Goal: Task Accomplishment & Management: Manage account settings

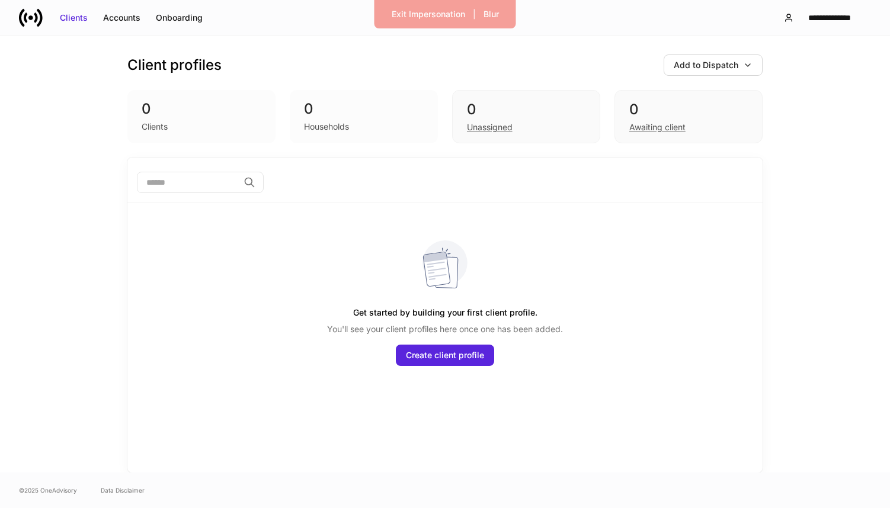
click at [85, 130] on div "Client profiles Add to Dispatch 0 Clients 0 Households 0 Unassigned 0 Awaiting …" at bounding box center [445, 254] width 890 height 437
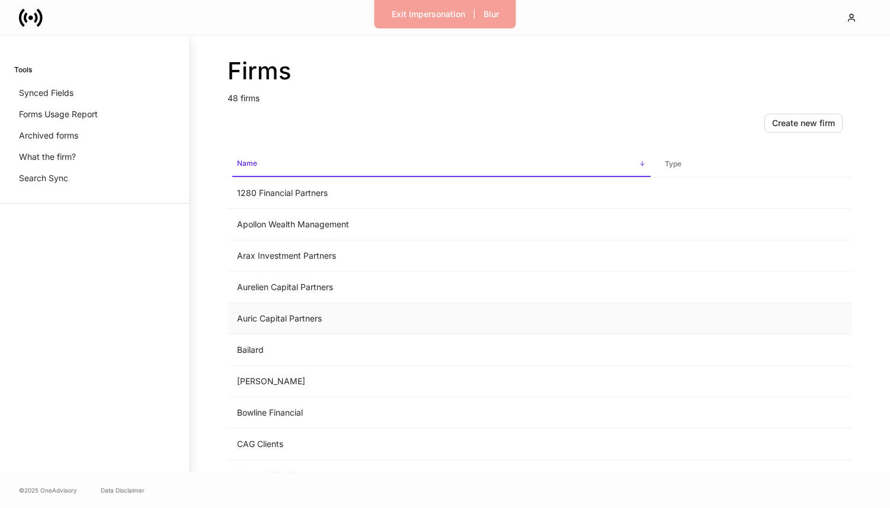
click at [286, 309] on td "Auric Capital Partners" at bounding box center [442, 318] width 428 height 31
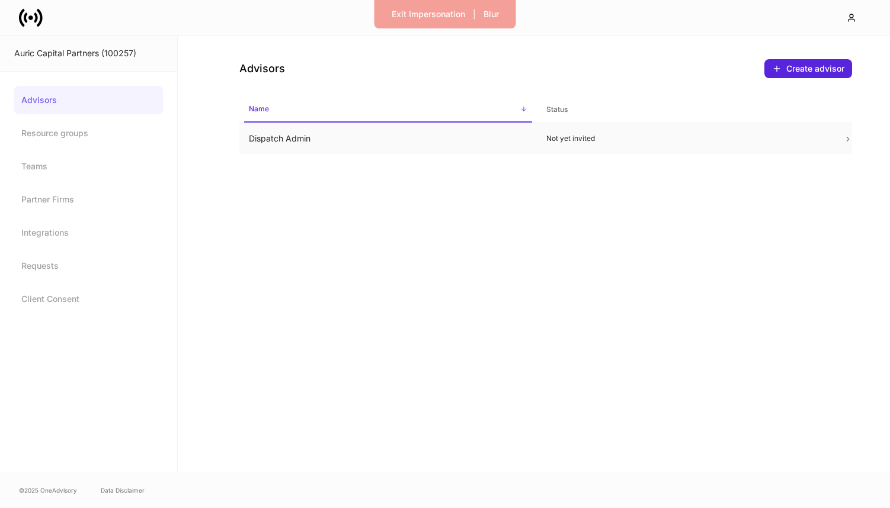
click at [505, 146] on td "Dispatch Admin" at bounding box center [387, 138] width 297 height 31
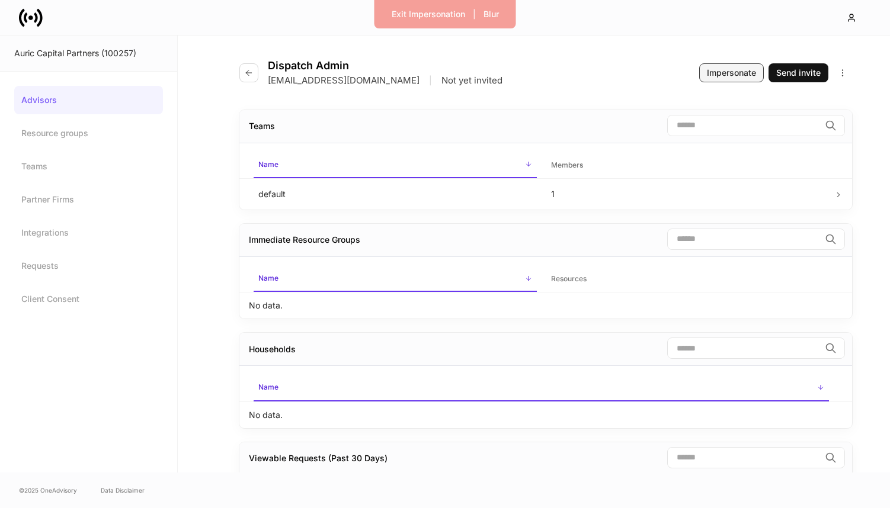
click at [721, 76] on div "Impersonate" at bounding box center [731, 73] width 49 height 12
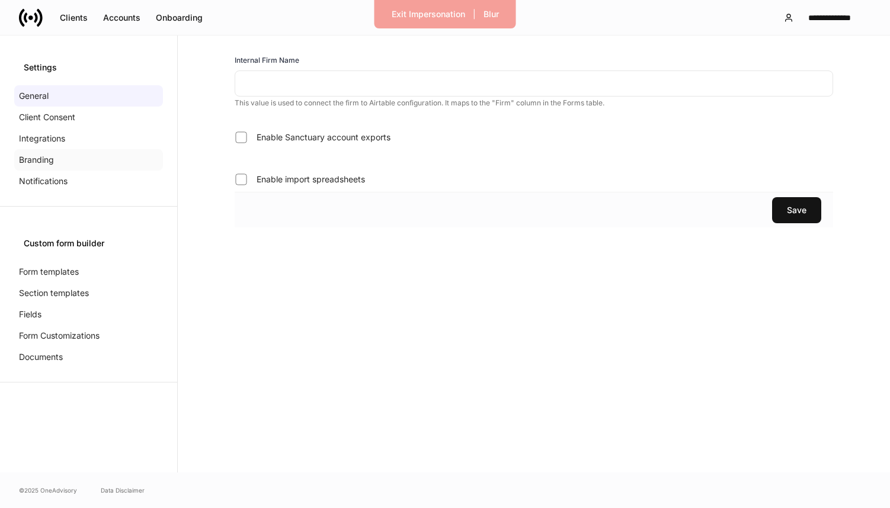
click at [47, 159] on p "Branding" at bounding box center [36, 160] width 35 height 12
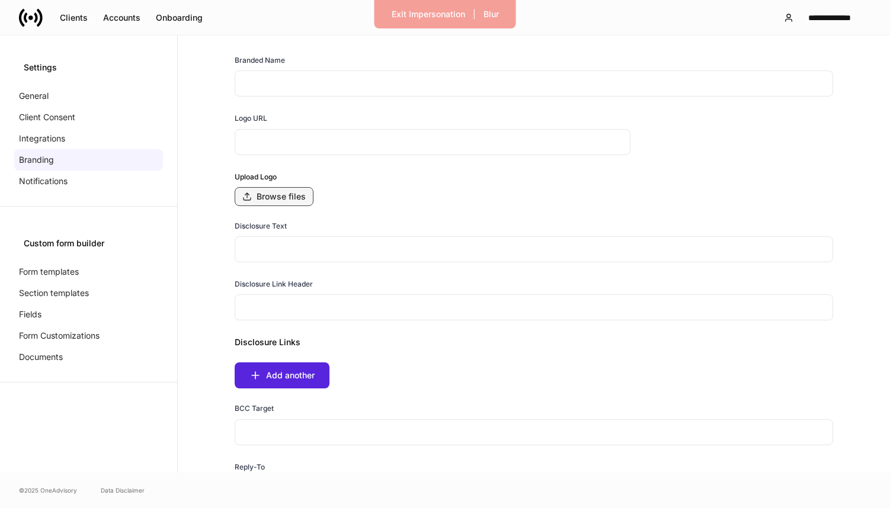
click at [267, 201] on div "Browse files" at bounding box center [281, 197] width 49 height 12
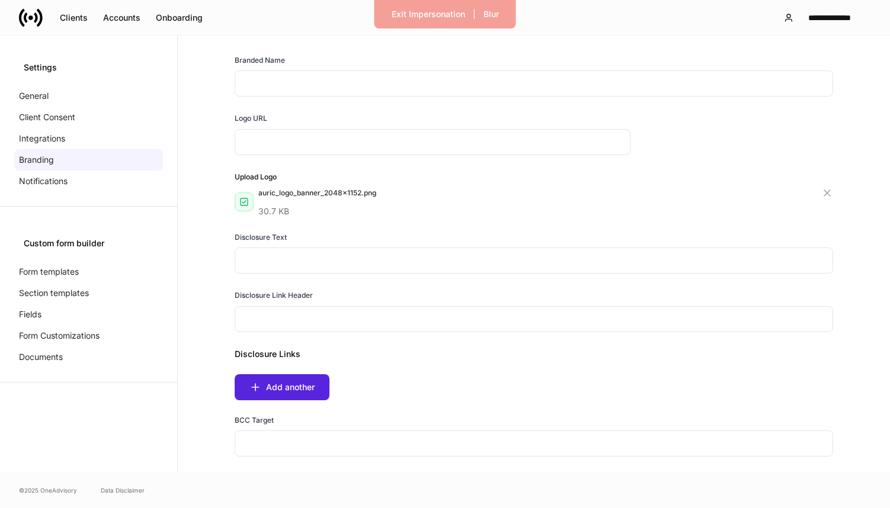
type input "**********"
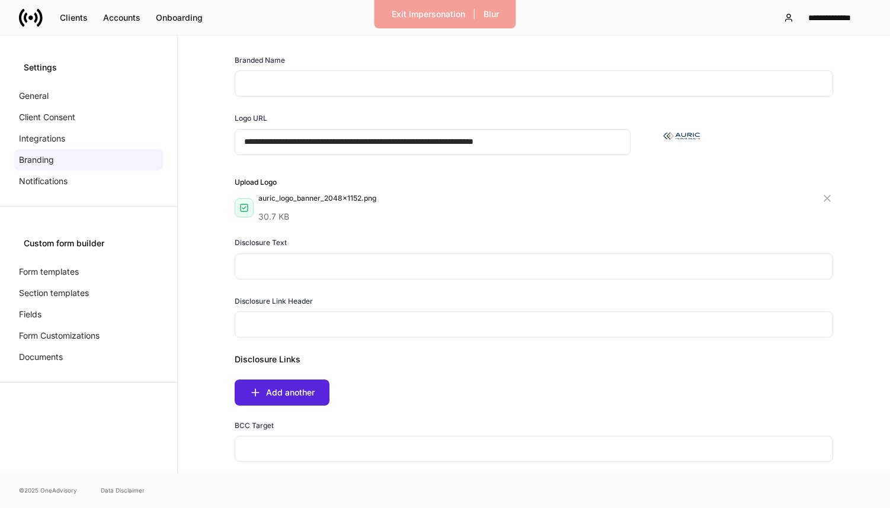
scroll to position [222, 0]
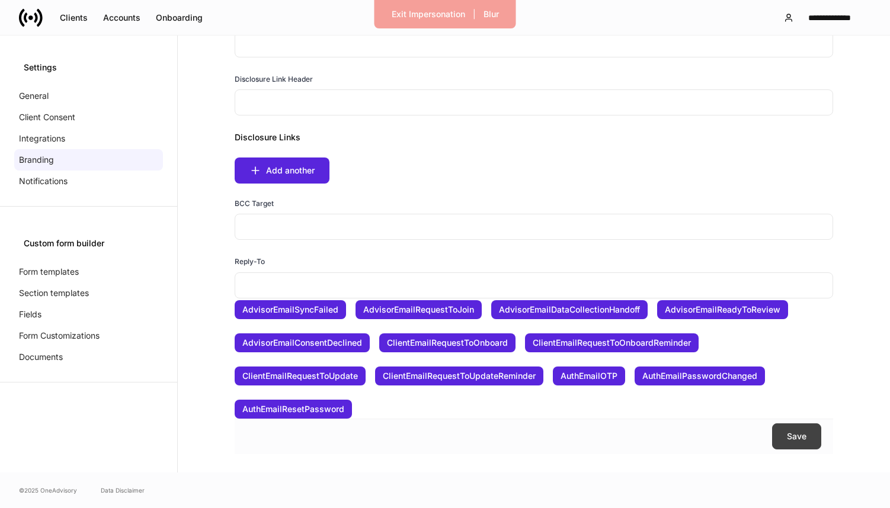
click at [787, 444] on button "Save" at bounding box center [796, 437] width 49 height 26
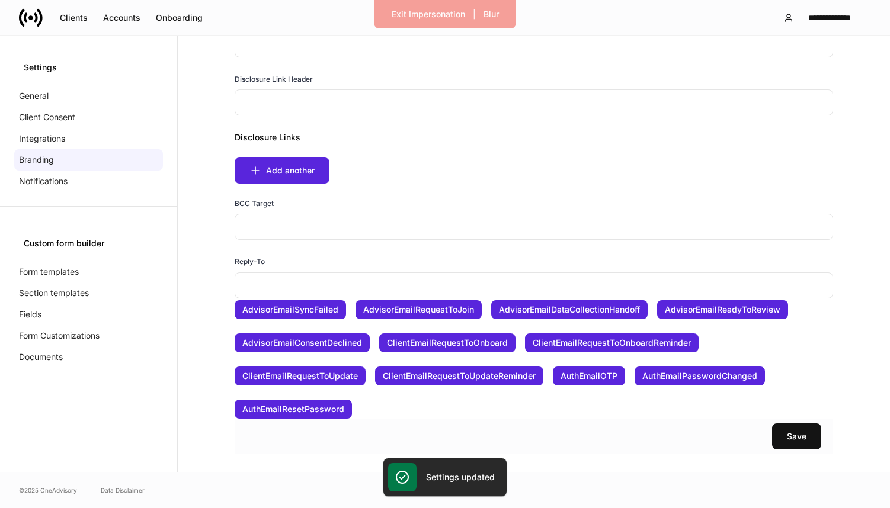
scroll to position [0, 0]
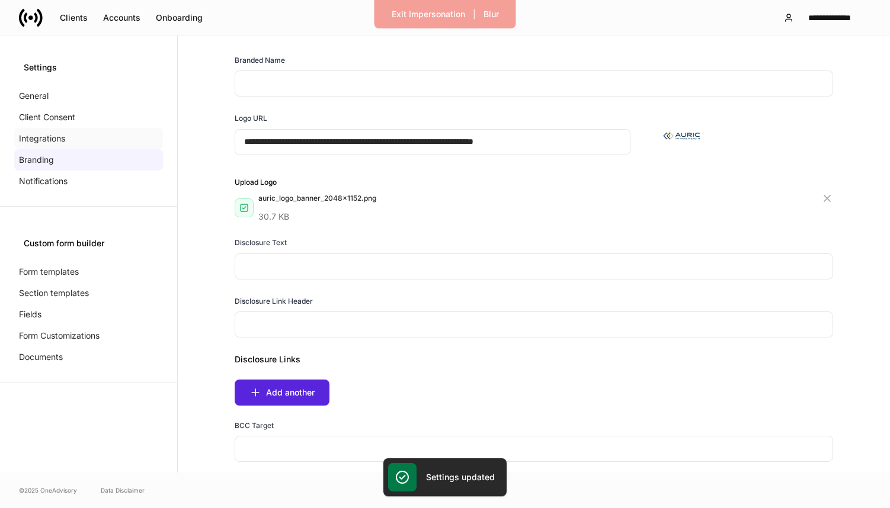
click at [71, 140] on div "Integrations" at bounding box center [88, 138] width 149 height 21
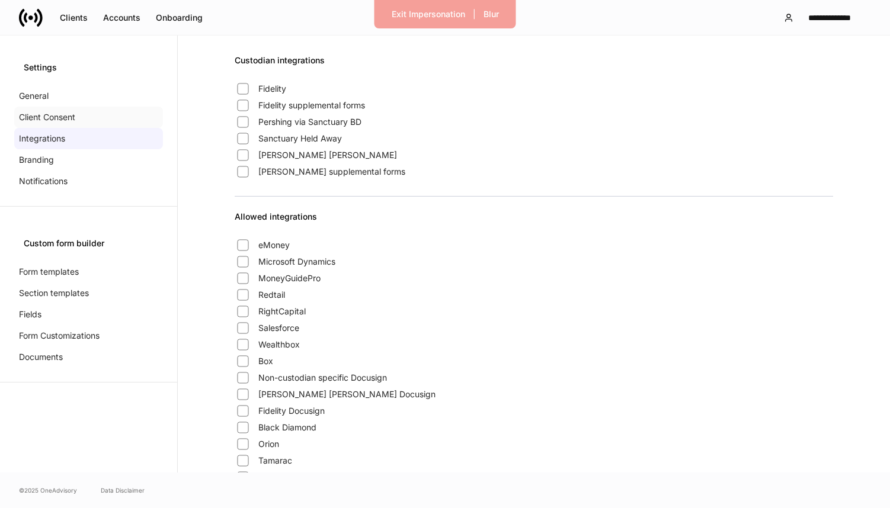
click at [65, 120] on p "Client Consent" at bounding box center [47, 117] width 56 height 12
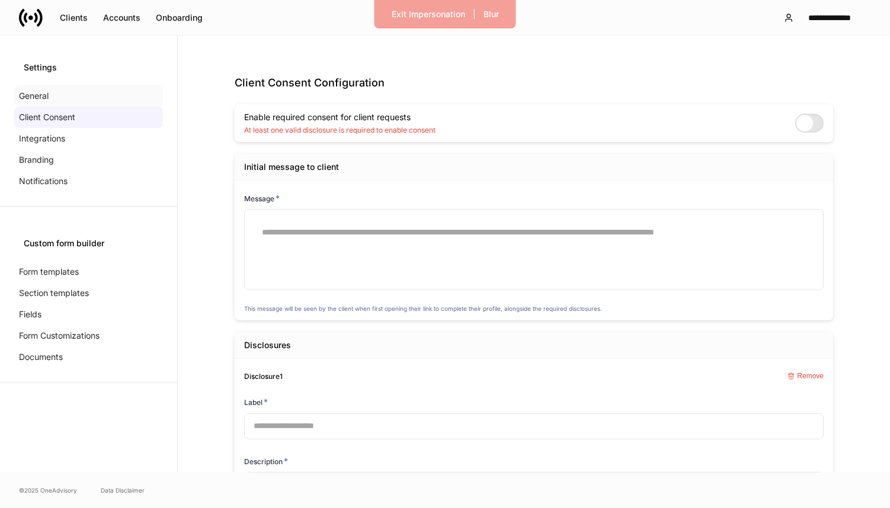
click at [56, 101] on div "General" at bounding box center [88, 95] width 149 height 21
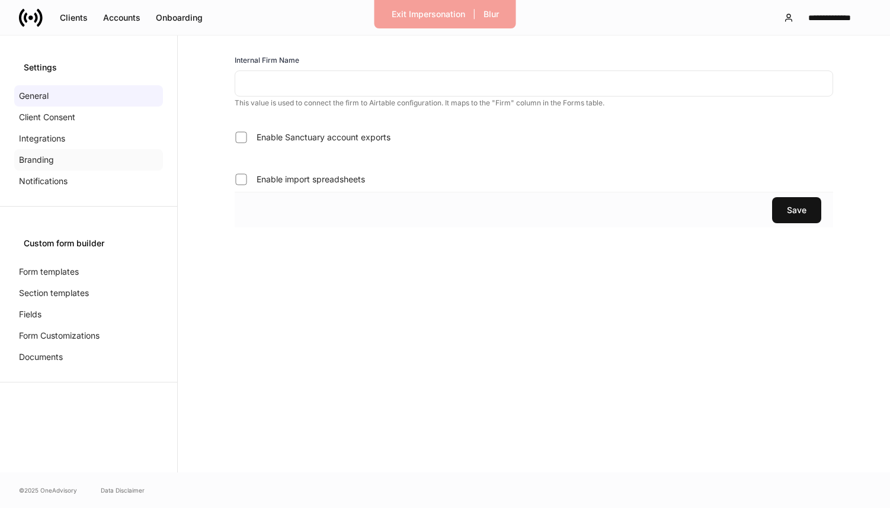
click at [46, 158] on p "Branding" at bounding box center [36, 160] width 35 height 12
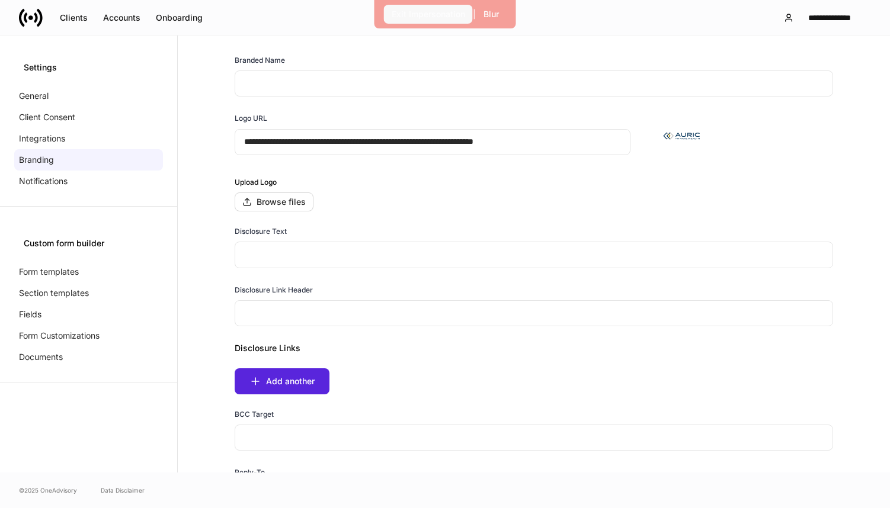
click at [444, 19] on div "Exit Impersonation" at bounding box center [428, 14] width 73 height 12
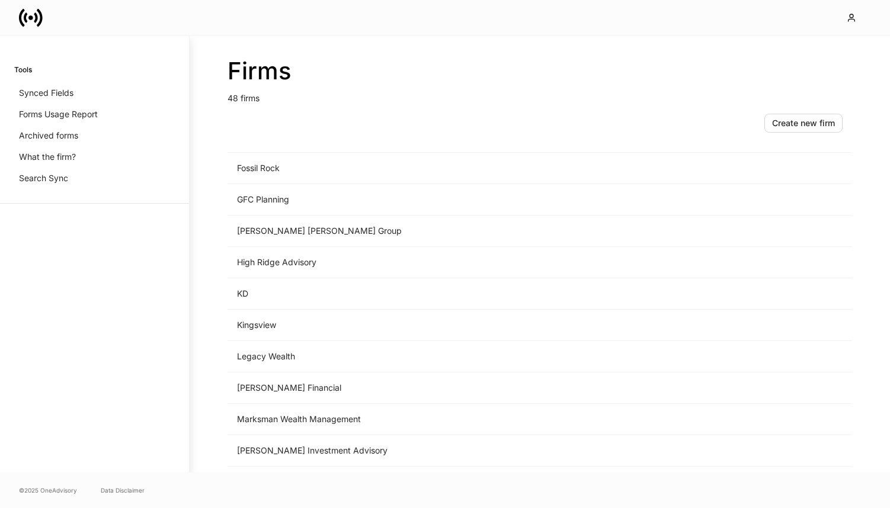
scroll to position [882, 0]
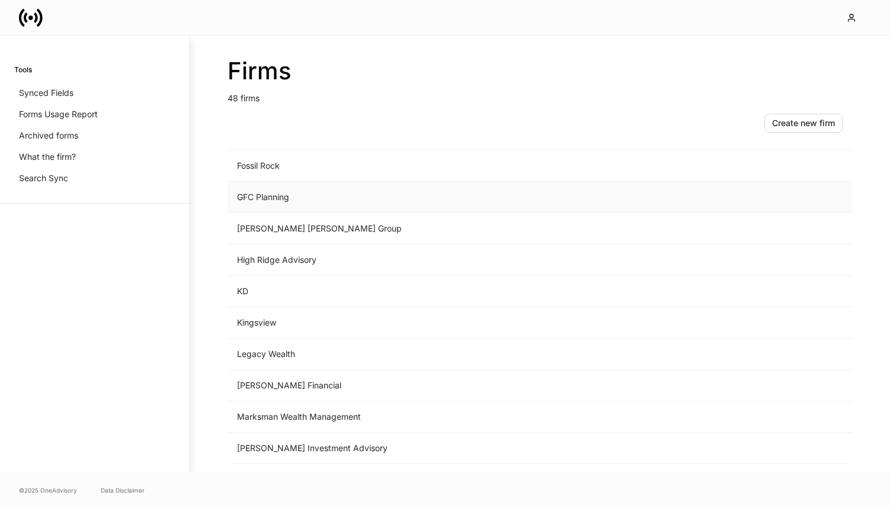
click at [294, 194] on td "GFC Planning" at bounding box center [442, 197] width 428 height 31
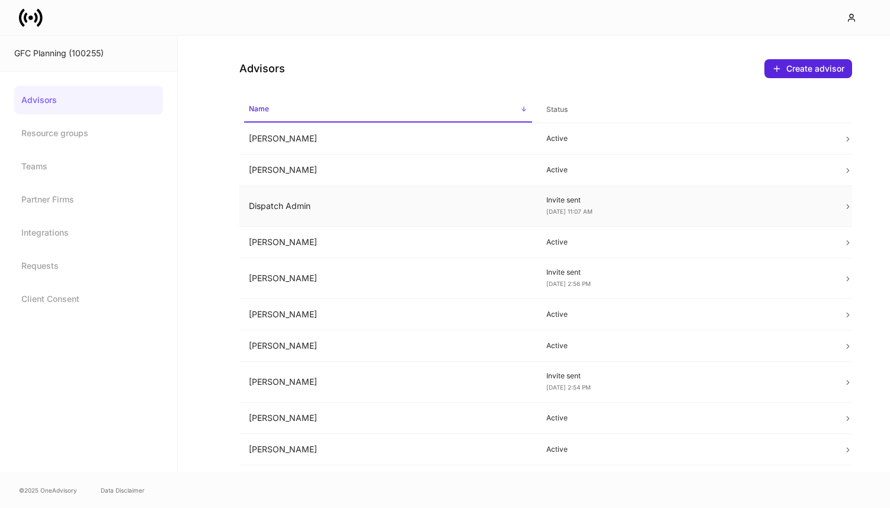
click at [342, 208] on td "Dispatch Admin" at bounding box center [387, 206] width 297 height 41
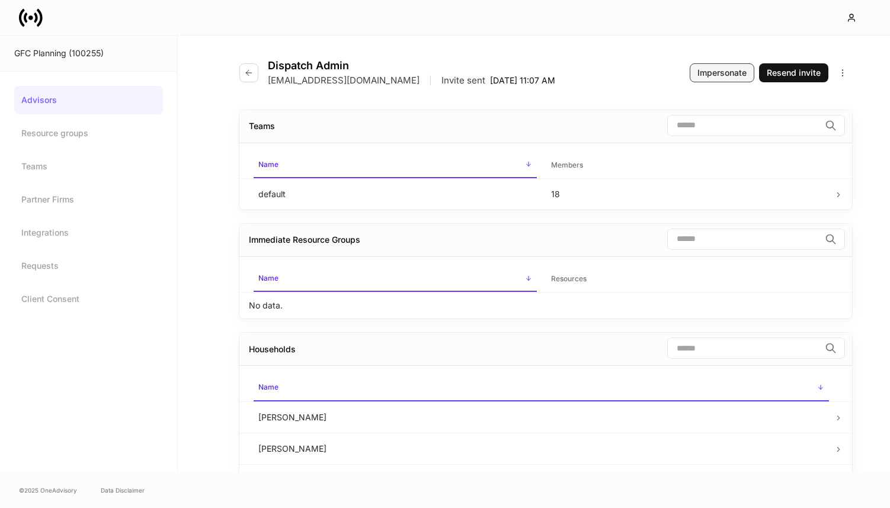
click at [728, 73] on div "Impersonate" at bounding box center [721, 73] width 49 height 12
